Goal: Find specific page/section: Find specific page/section

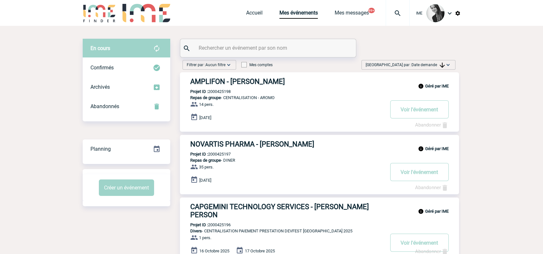
click at [427, 68] on div "[GEOGRAPHIC_DATA] par : Date demande Aucun tri Date d'événement Date d'événemen…" at bounding box center [409, 65] width 94 height 10
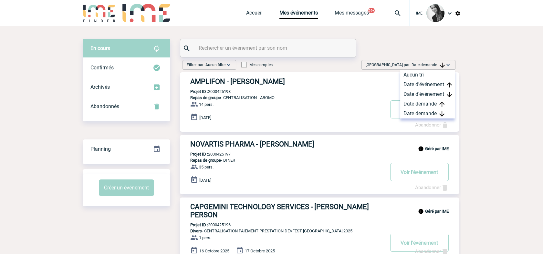
drag, startPoint x: 428, startPoint y: 111, endPoint x: 432, endPoint y: 123, distance: 12.3
click at [428, 112] on div "Date demande" at bounding box center [428, 114] width 55 height 10
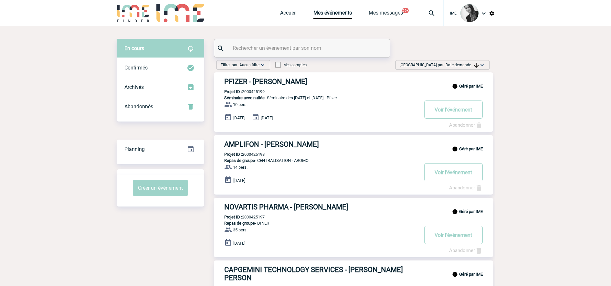
drag, startPoint x: 459, startPoint y: 67, endPoint x: 462, endPoint y: 78, distance: 11.4
click at [459, 67] on span "[GEOGRAPHIC_DATA] par : Date demande" at bounding box center [439, 65] width 79 height 6
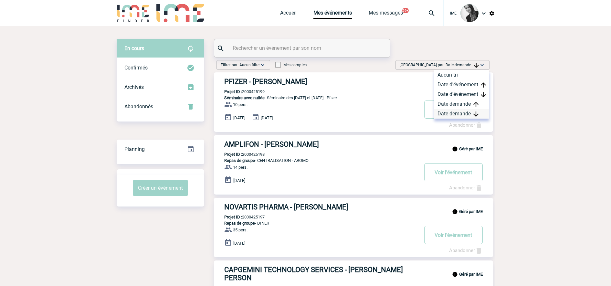
click at [469, 113] on div "Date demande" at bounding box center [461, 114] width 55 height 10
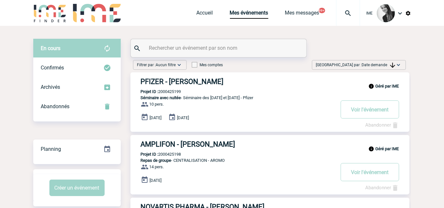
drag, startPoint x: 379, startPoint y: 65, endPoint x: 378, endPoint y: 81, distance: 16.8
click at [379, 65] on span "Date demande" at bounding box center [378, 65] width 33 height 5
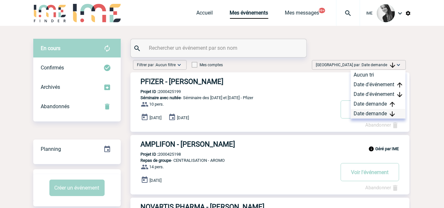
click at [369, 114] on div "Date demande" at bounding box center [378, 114] width 55 height 10
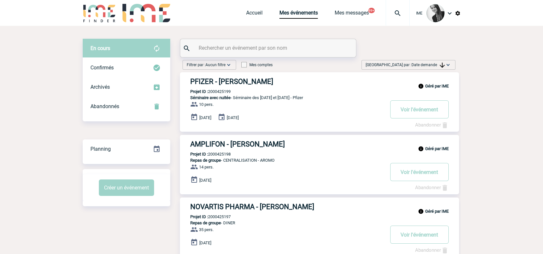
click at [432, 63] on span "Date demande" at bounding box center [428, 65] width 33 height 5
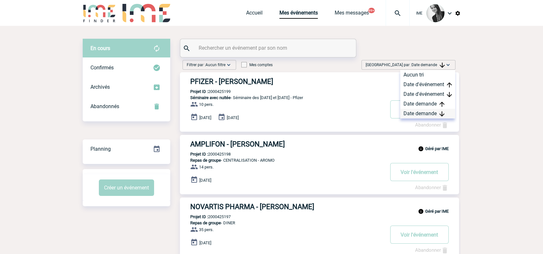
click at [428, 115] on div "Date demande" at bounding box center [428, 114] width 55 height 10
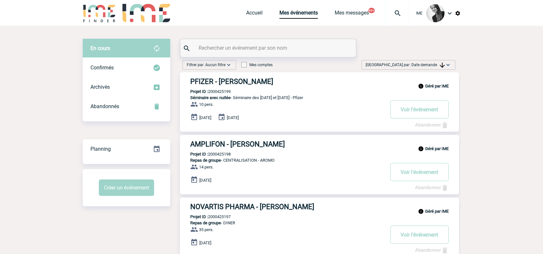
click at [422, 69] on div "[GEOGRAPHIC_DATA] par : Date demande Aucun tri Date d'événement Date d'événemen…" at bounding box center [409, 65] width 94 height 10
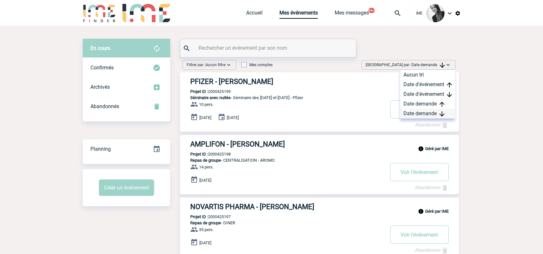
click at [423, 113] on div "Date demande" at bounding box center [428, 114] width 55 height 10
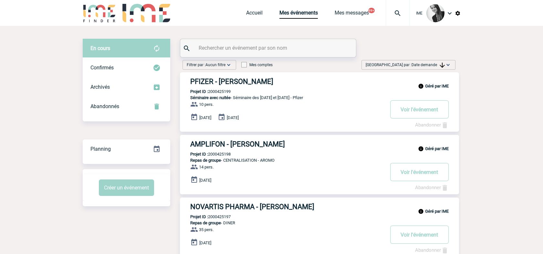
drag, startPoint x: 433, startPoint y: 66, endPoint x: 432, endPoint y: 79, distance: 13.3
click at [433, 66] on span "Date demande" at bounding box center [428, 65] width 33 height 5
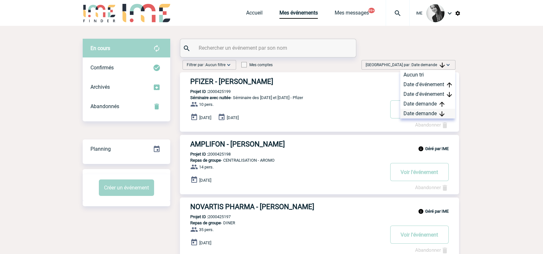
click at [423, 113] on div "Date demande" at bounding box center [428, 114] width 55 height 10
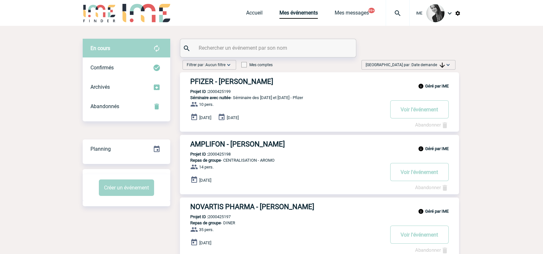
click at [433, 64] on span "Date demande" at bounding box center [428, 65] width 33 height 5
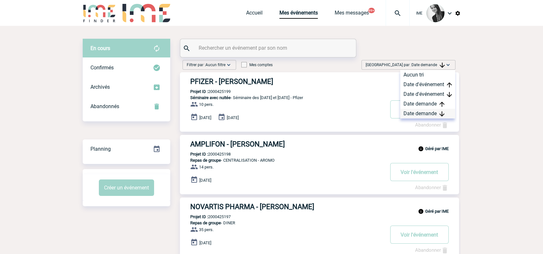
click at [428, 114] on div "Date demande" at bounding box center [428, 114] width 55 height 10
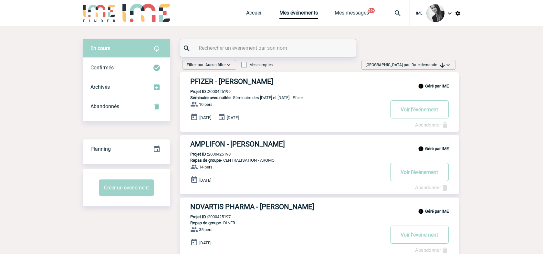
click at [428, 67] on span "[GEOGRAPHIC_DATA] par : Date demande" at bounding box center [405, 65] width 79 height 6
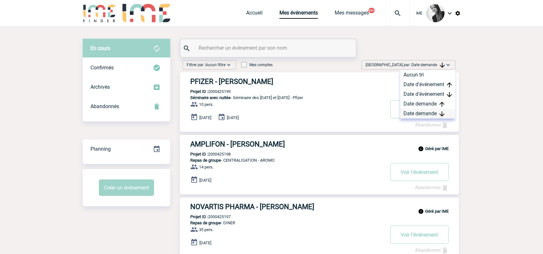
click at [432, 114] on div "Date demande" at bounding box center [428, 114] width 55 height 10
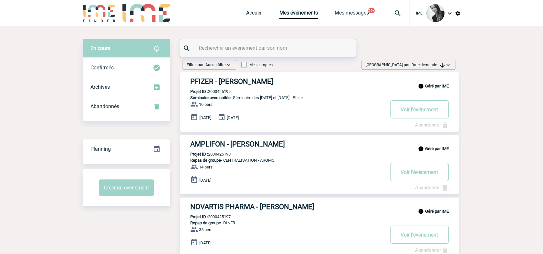
click at [435, 65] on span "Date demande" at bounding box center [428, 65] width 33 height 5
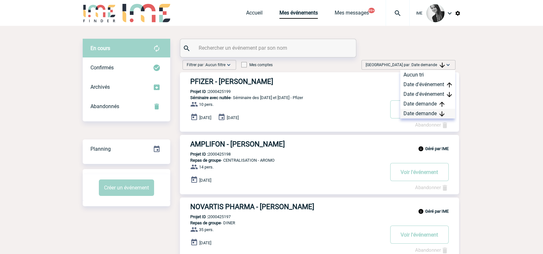
click at [433, 113] on div "Date demande" at bounding box center [428, 114] width 55 height 10
